Goal: Navigation & Orientation: Find specific page/section

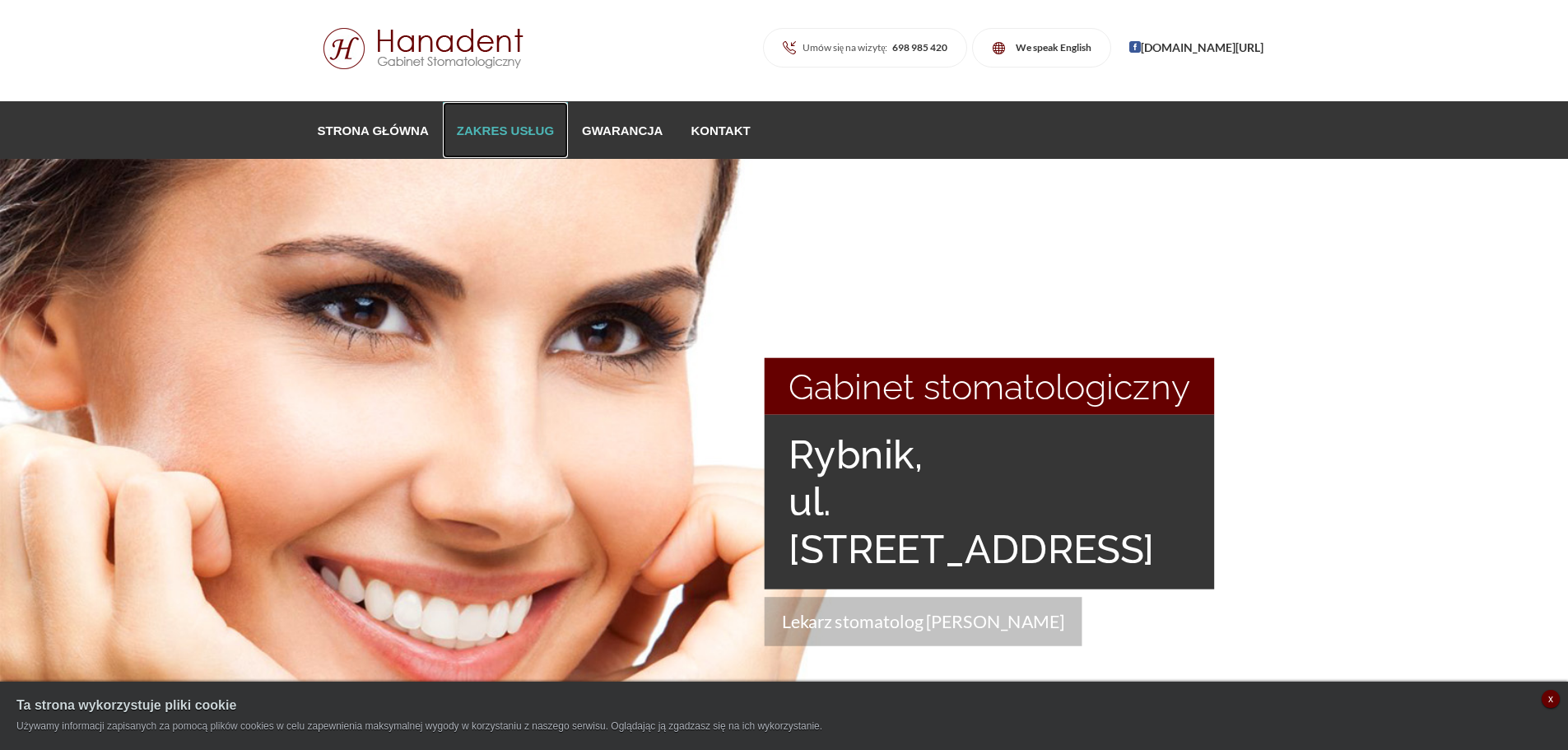
click at [507, 132] on link "Zakres usług" at bounding box center [505, 129] width 125 height 56
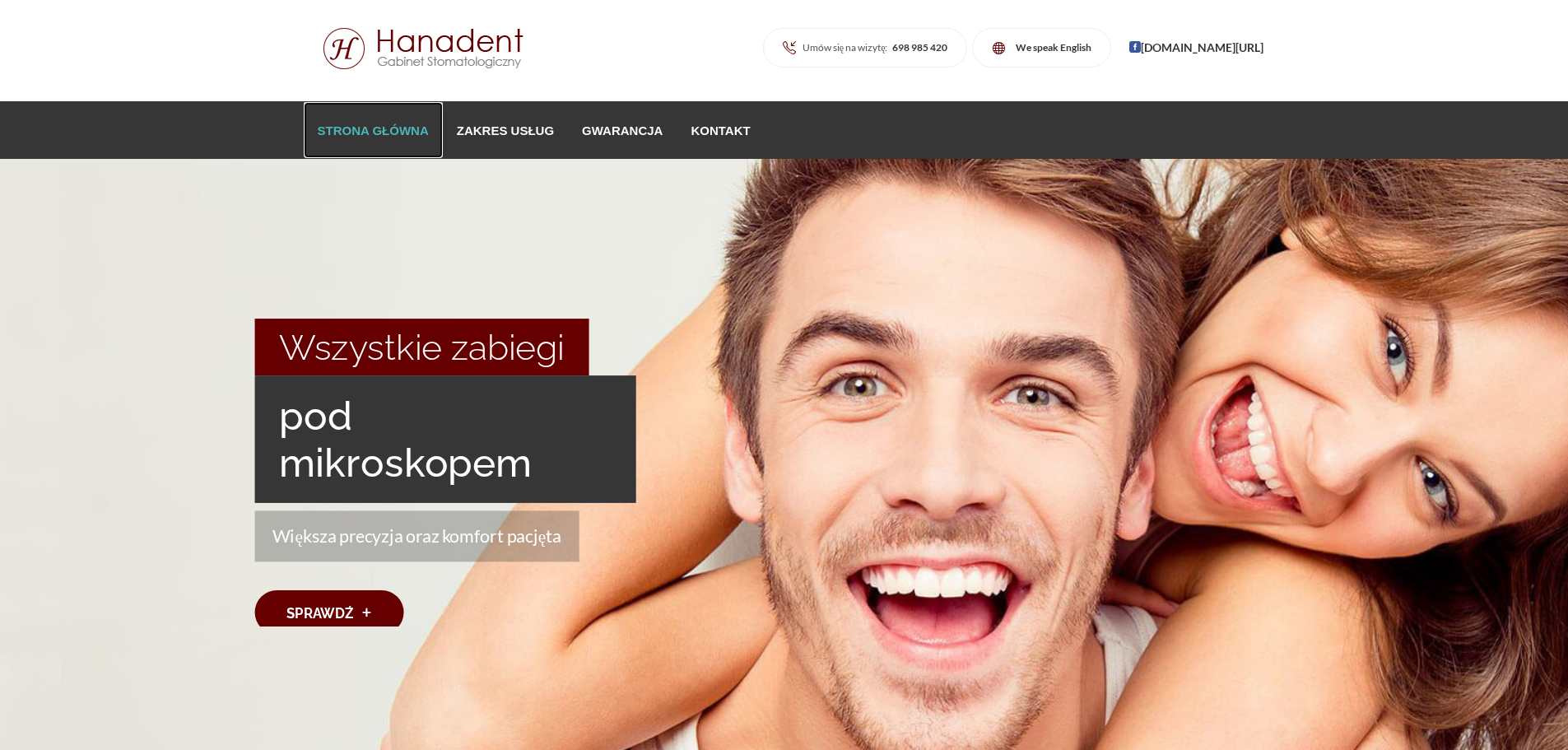
click at [420, 133] on link "Strona główna" at bounding box center [373, 129] width 139 height 56
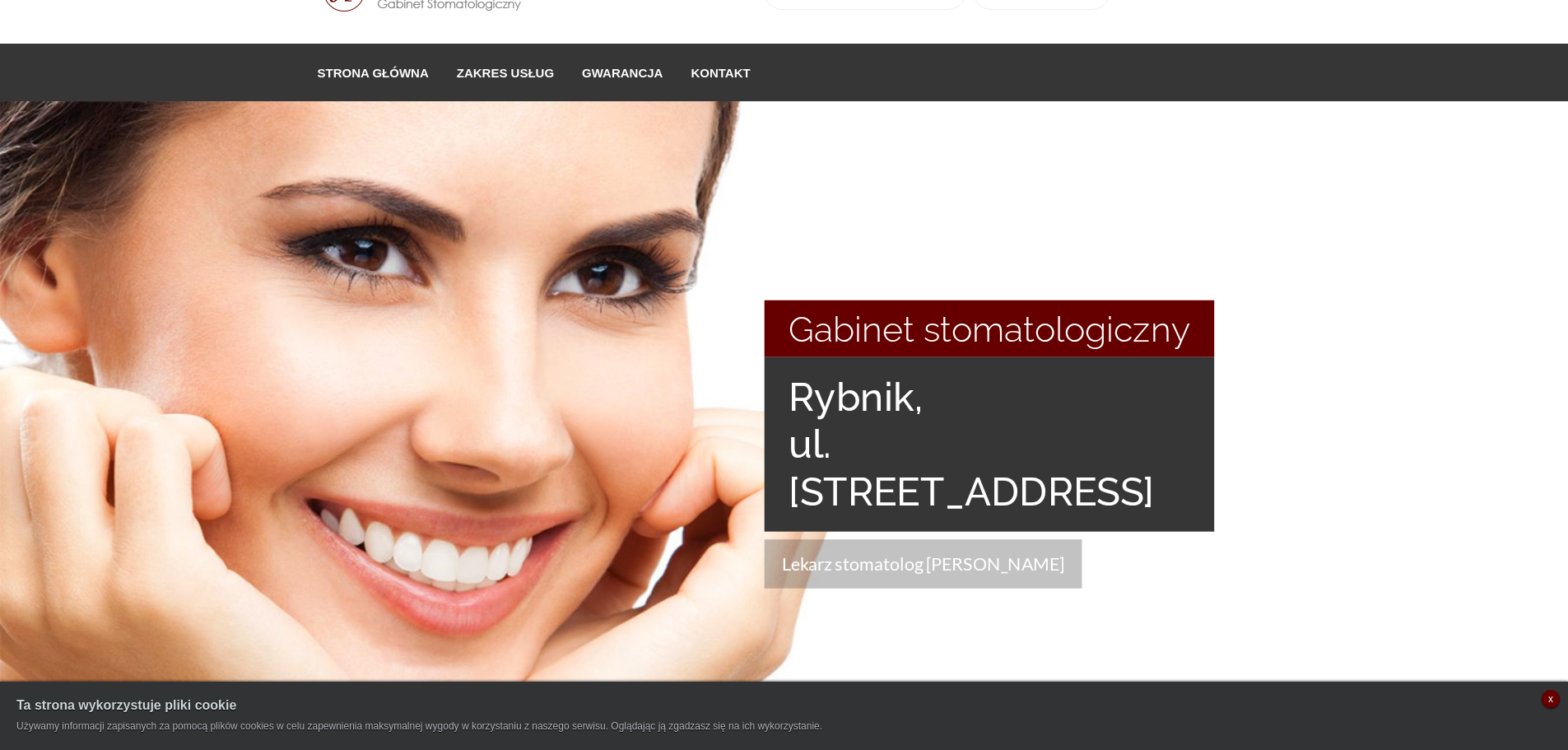
scroll to position [62, 0]
